Goal: Transaction & Acquisition: Purchase product/service

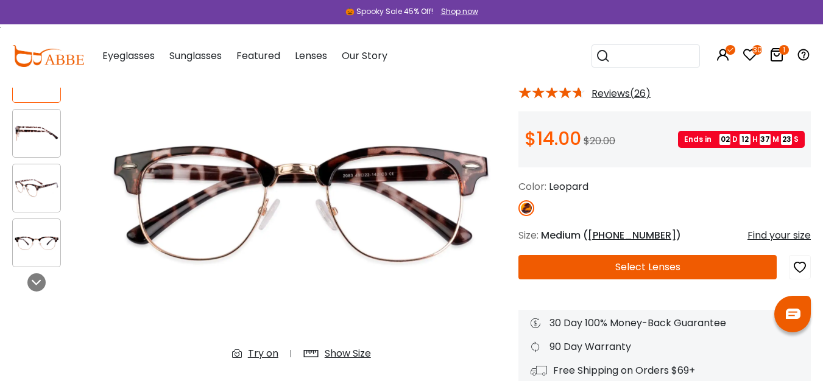
scroll to position [102, 0]
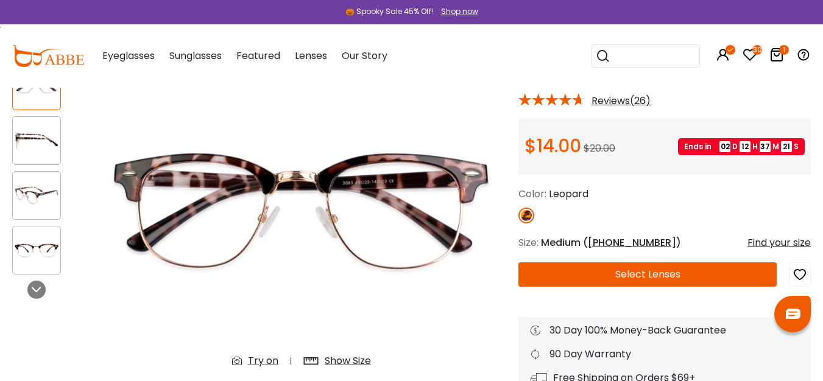
click at [42, 146] on img at bounding box center [37, 141] width 48 height 24
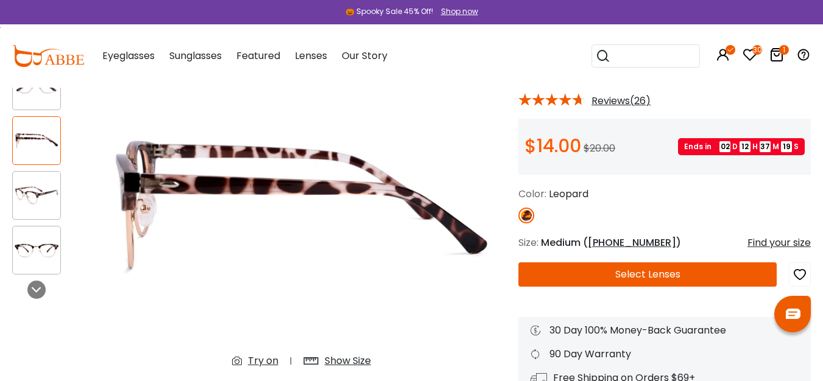
click at [41, 206] on img at bounding box center [37, 196] width 48 height 24
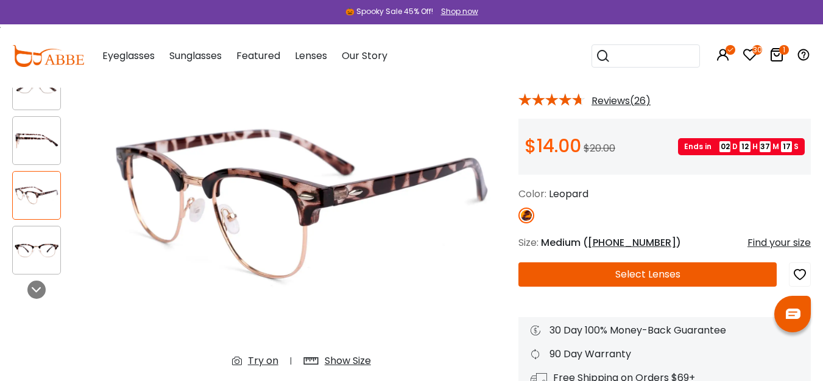
click at [37, 259] on img at bounding box center [37, 251] width 48 height 24
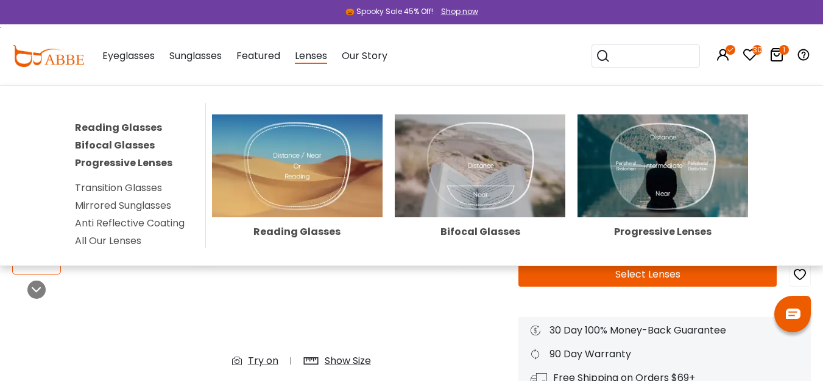
click at [135, 221] on link "Anti Reflective Coating" at bounding box center [130, 223] width 110 height 14
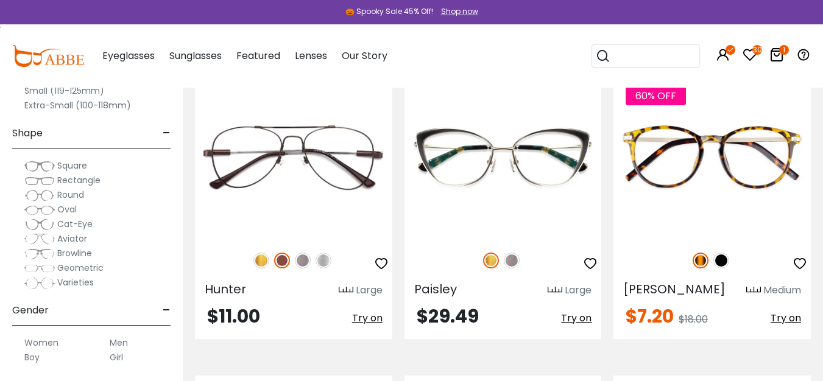
scroll to position [1462, 0]
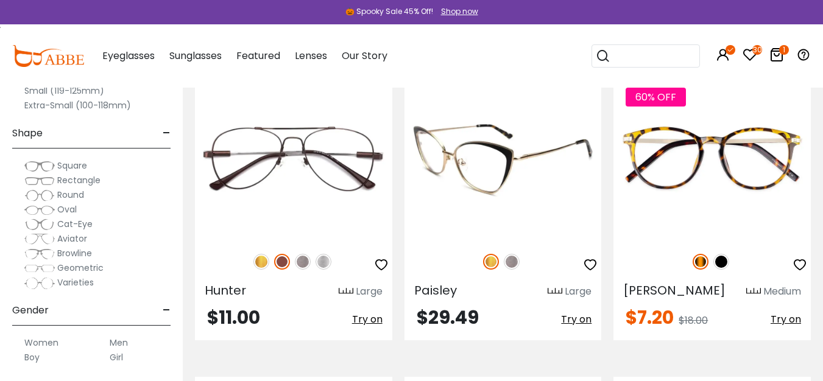
click at [592, 258] on icon "button" at bounding box center [590, 265] width 15 height 15
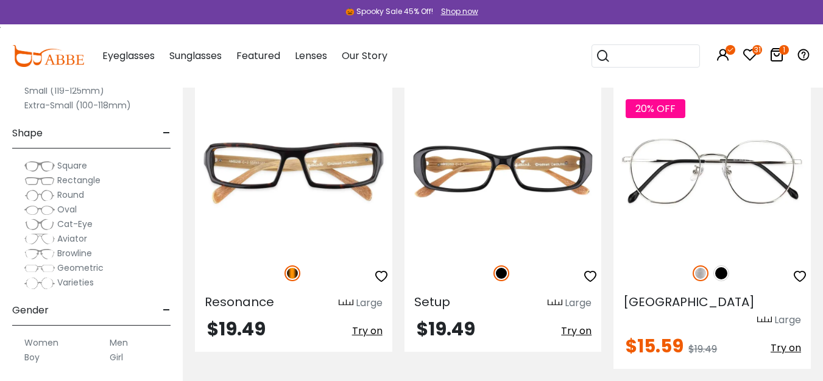
scroll to position [3613, 0]
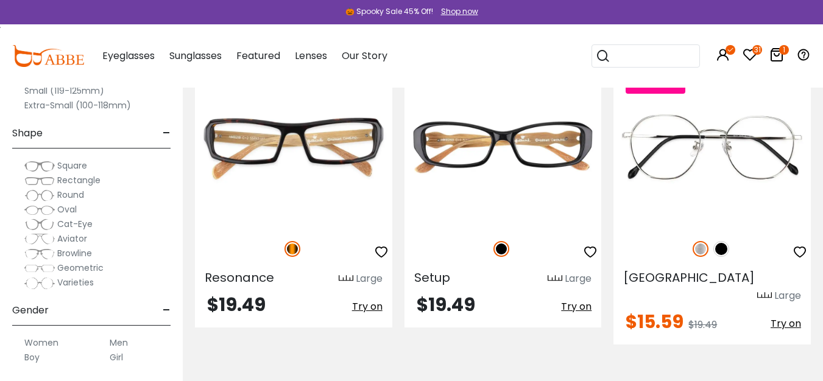
click at [822, 4] on div "🎃 Spooky Sale 45% Off! Shop now" at bounding box center [411, 12] width 823 height 24
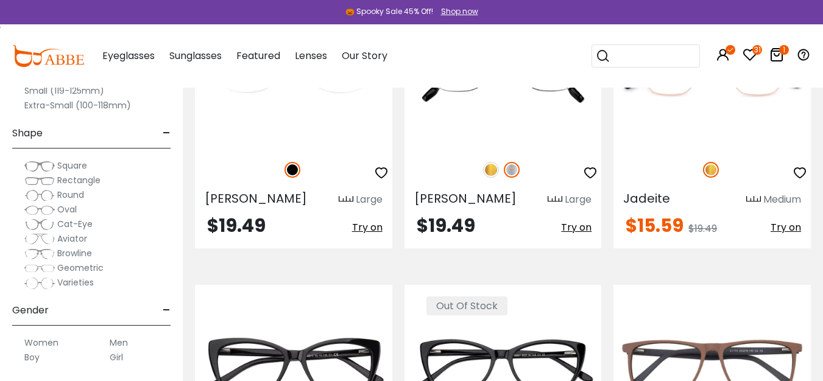
scroll to position [4401, 0]
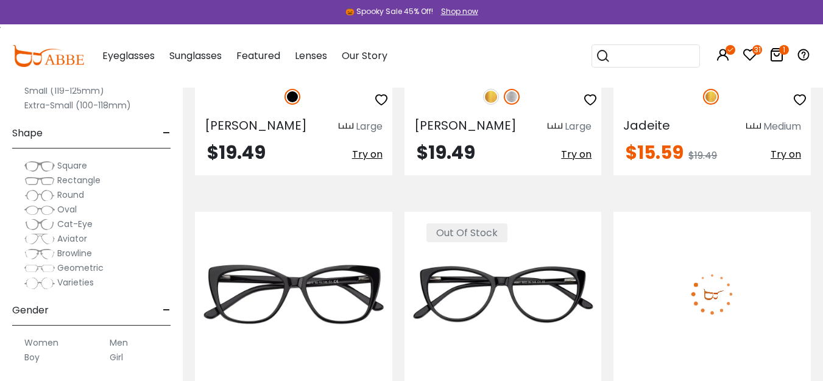
click at [708, 220] on img at bounding box center [711, 294] width 197 height 164
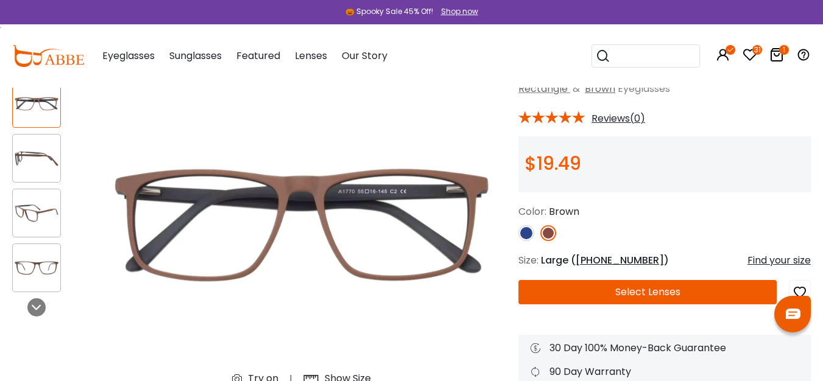
scroll to position [55, 0]
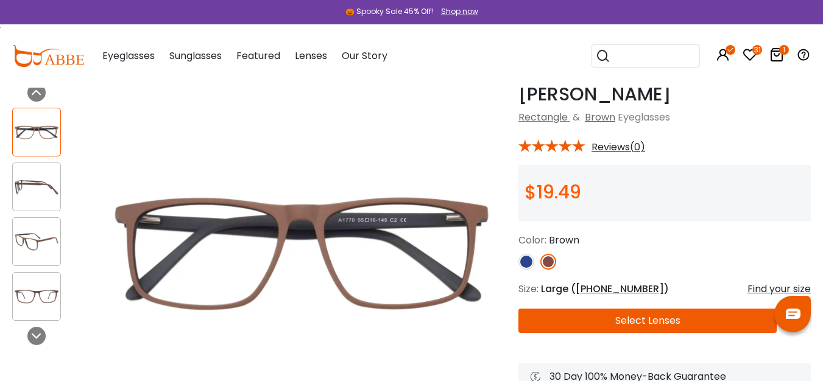
click at [40, 186] on img at bounding box center [37, 187] width 48 height 24
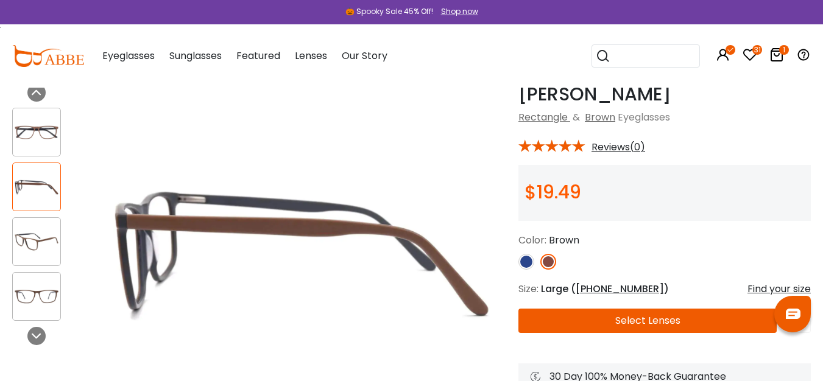
click at [40, 186] on img at bounding box center [37, 187] width 48 height 24
click at [44, 254] on div at bounding box center [36, 241] width 49 height 49
click at [38, 295] on img at bounding box center [37, 297] width 48 height 24
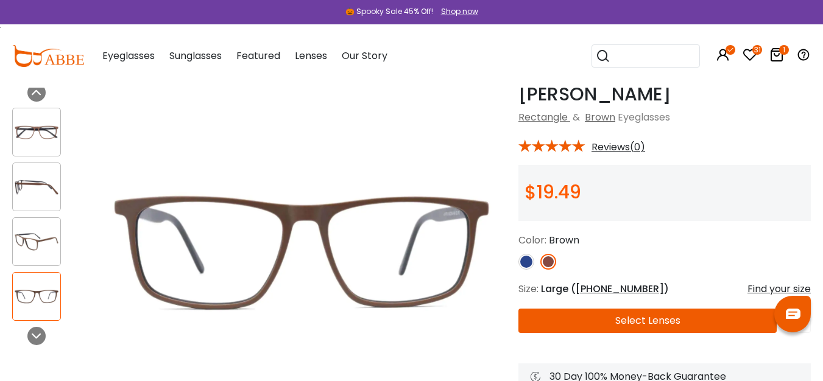
click at [43, 136] on img at bounding box center [37, 133] width 48 height 24
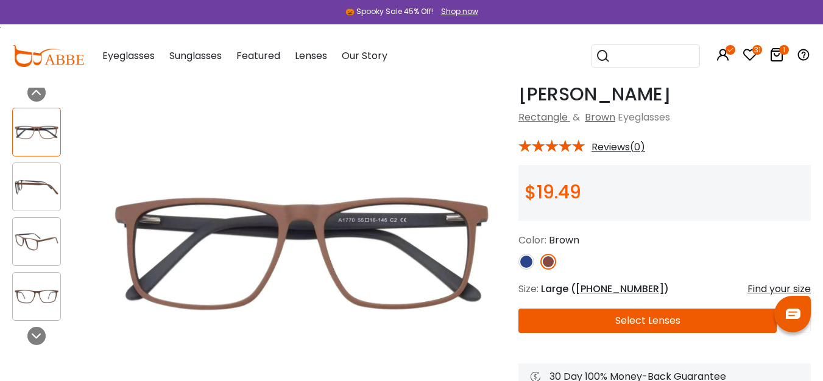
click at [526, 264] on img at bounding box center [526, 262] width 16 height 16
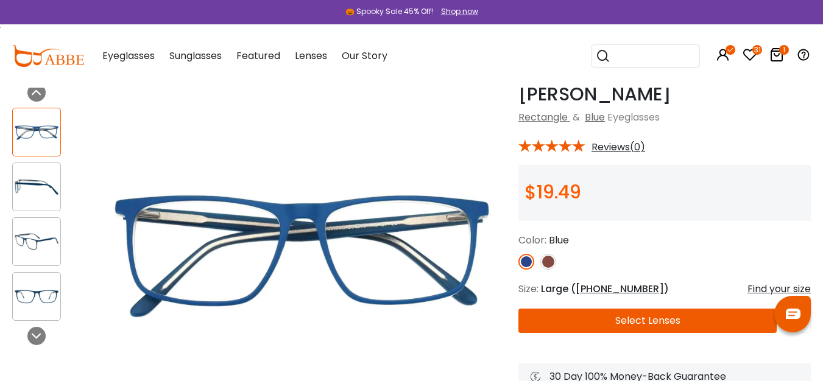
click at [55, 183] on img at bounding box center [37, 187] width 48 height 24
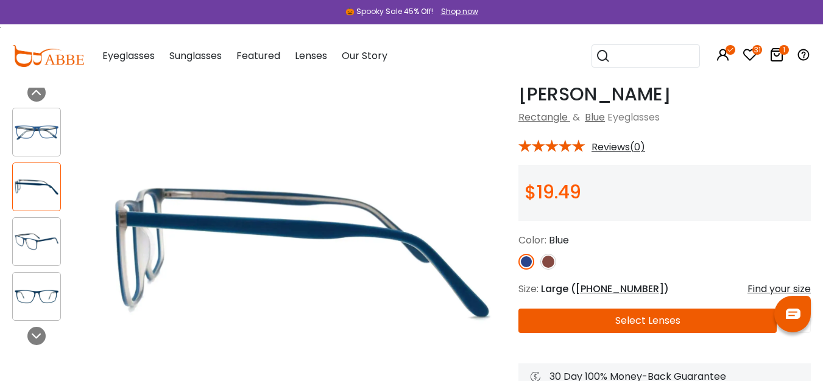
click at [46, 231] on img at bounding box center [37, 242] width 48 height 24
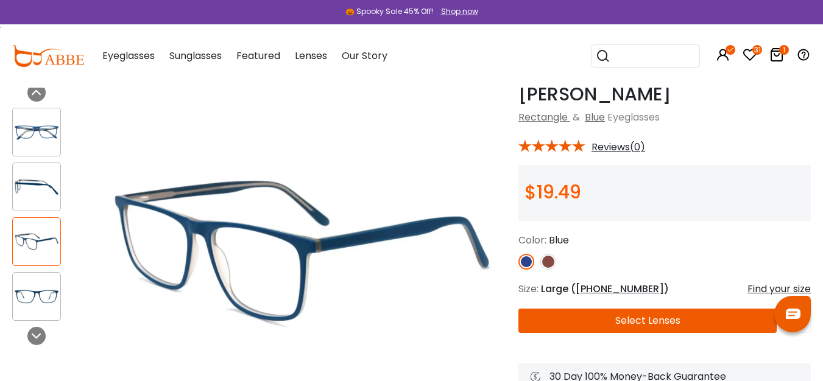
click at [551, 262] on img at bounding box center [548, 262] width 16 height 16
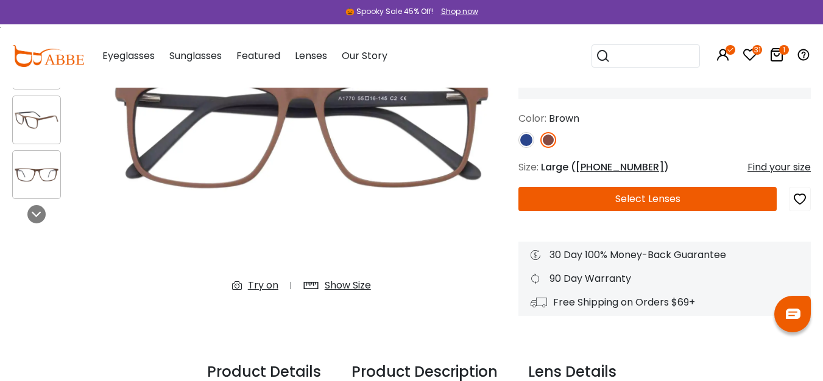
scroll to position [87, 0]
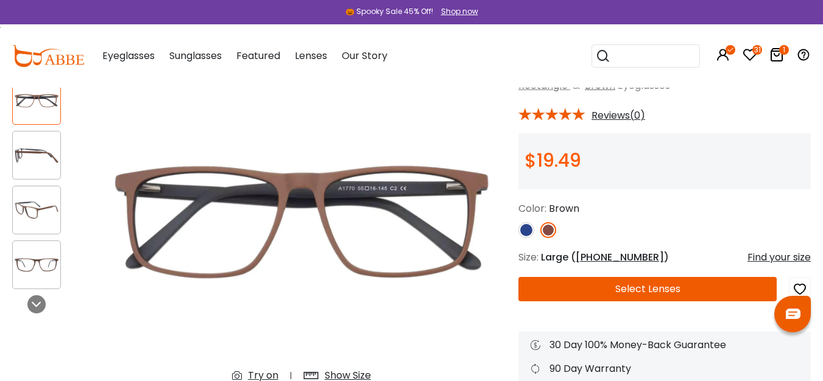
click at [39, 143] on div at bounding box center [36, 155] width 49 height 49
click at [36, 152] on img at bounding box center [37, 156] width 48 height 24
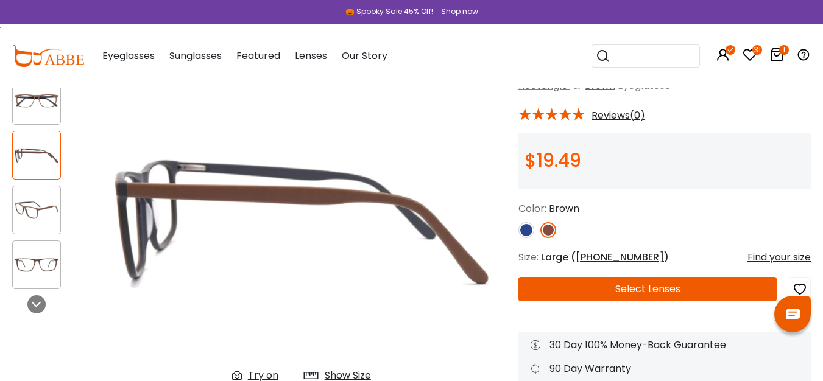
click at [44, 116] on div at bounding box center [36, 100] width 49 height 49
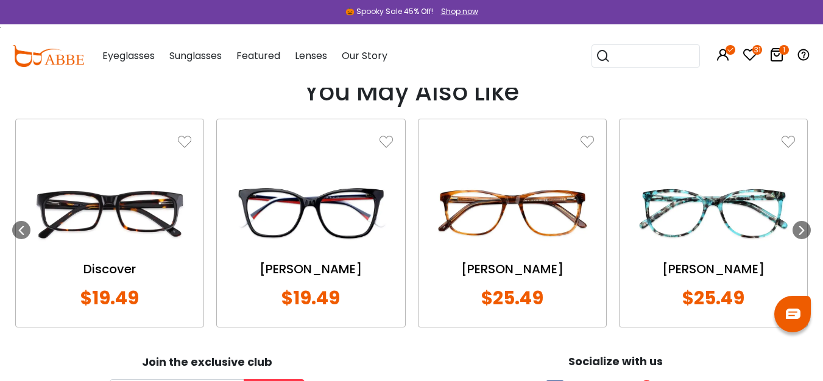
scroll to position [955, 0]
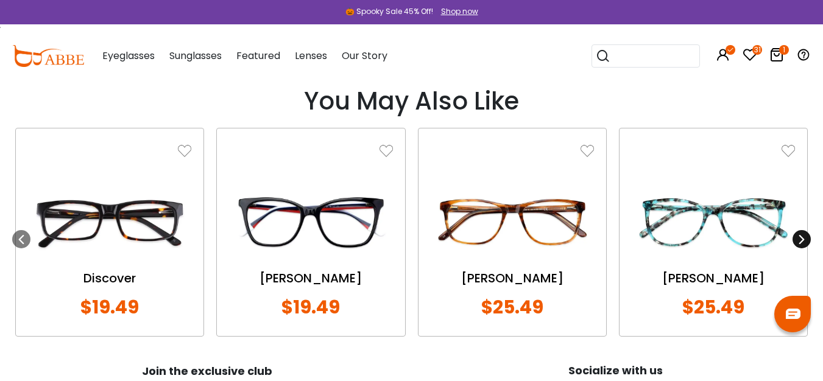
click at [802, 236] on icon at bounding box center [802, 239] width 10 height 10
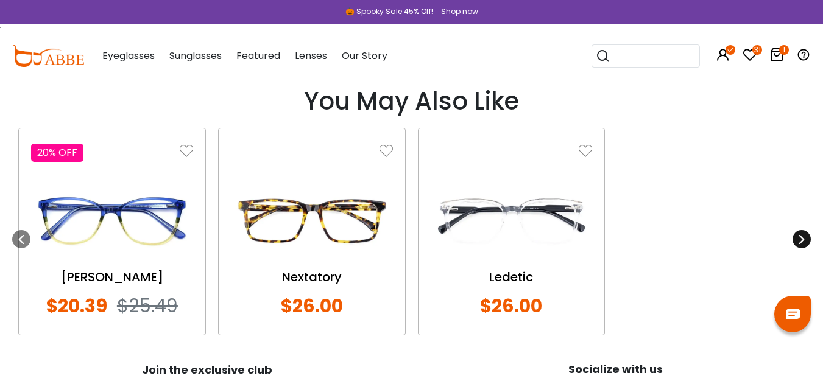
click at [802, 236] on icon at bounding box center [802, 239] width 10 height 10
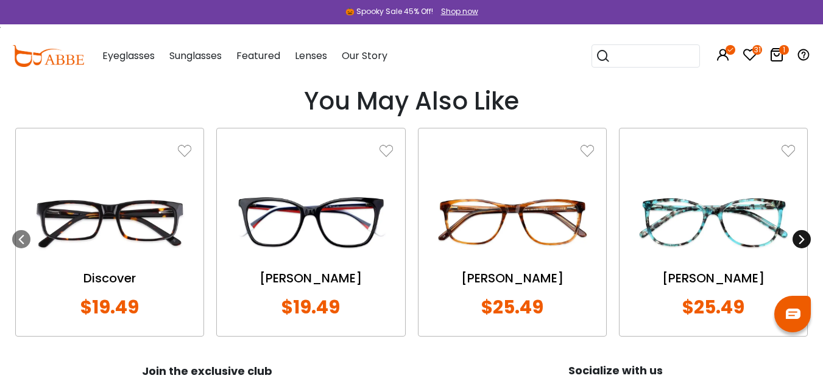
click at [802, 236] on icon at bounding box center [802, 239] width 10 height 10
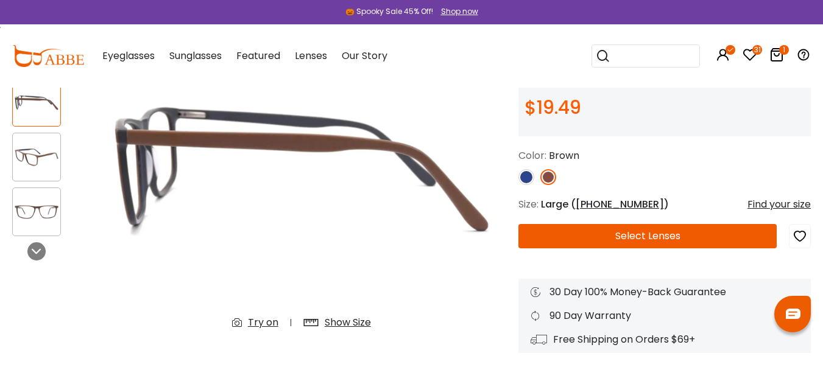
scroll to position [1, 0]
